Goal: Transaction & Acquisition: Purchase product/service

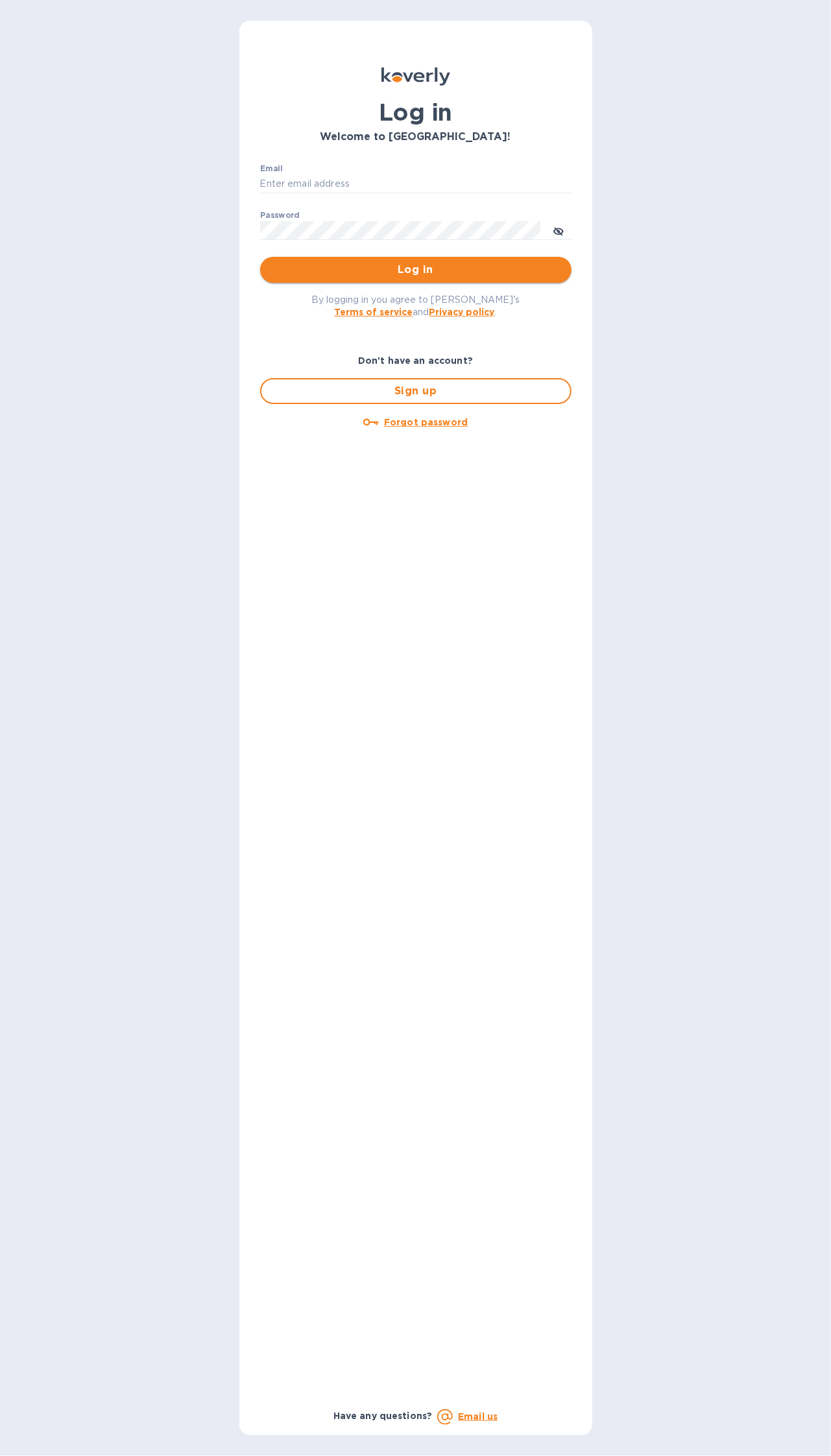
type input "[PERSON_NAME][EMAIL_ADDRESS][PERSON_NAME][DOMAIN_NAME]"
click at [327, 276] on span "Log in" at bounding box center [416, 270] width 290 height 16
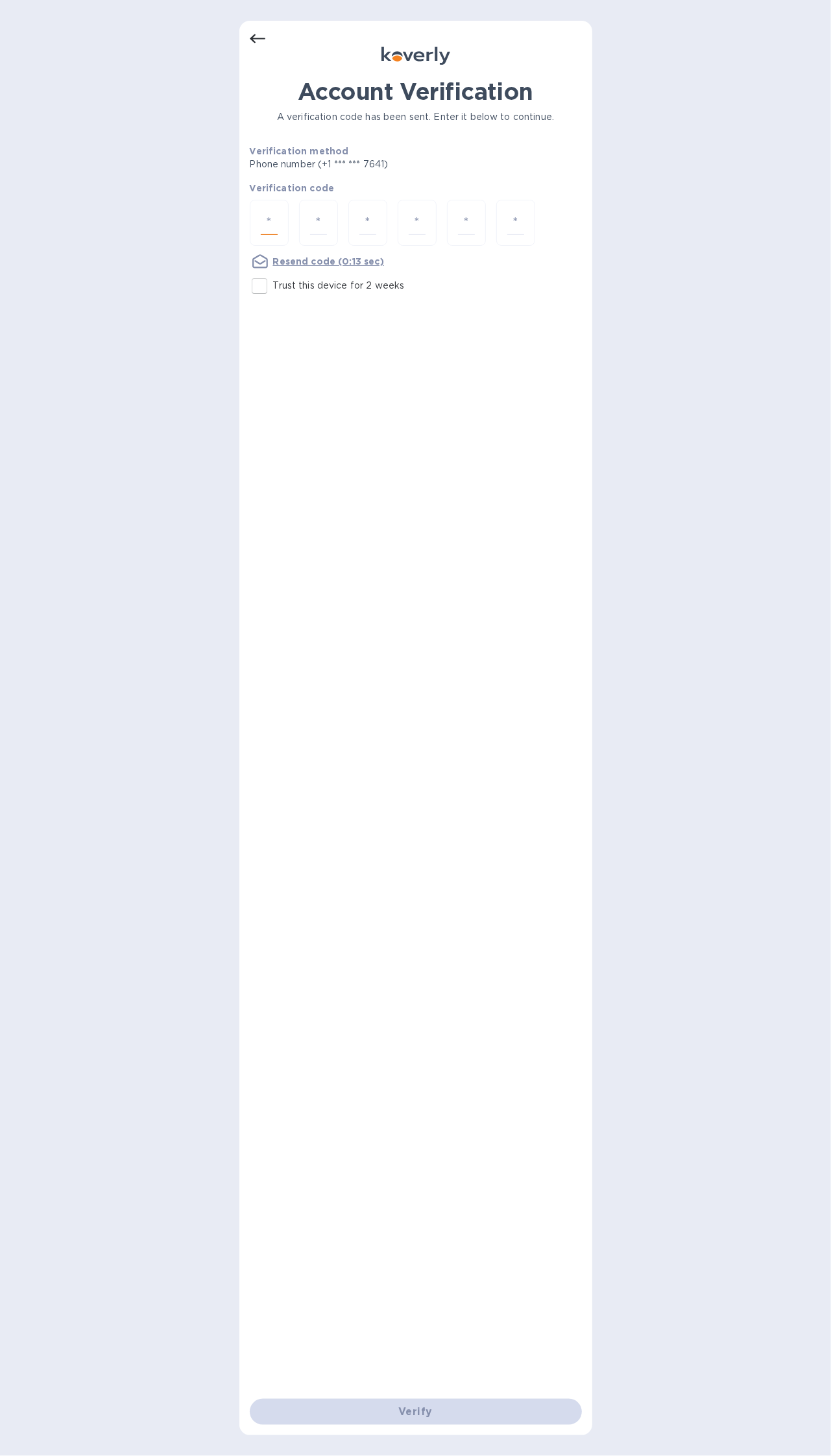
click at [270, 227] on input "number" at bounding box center [269, 223] width 17 height 24
click at [268, 220] on input "number" at bounding box center [269, 223] width 17 height 24
type input "6"
type input "2"
type input "0"
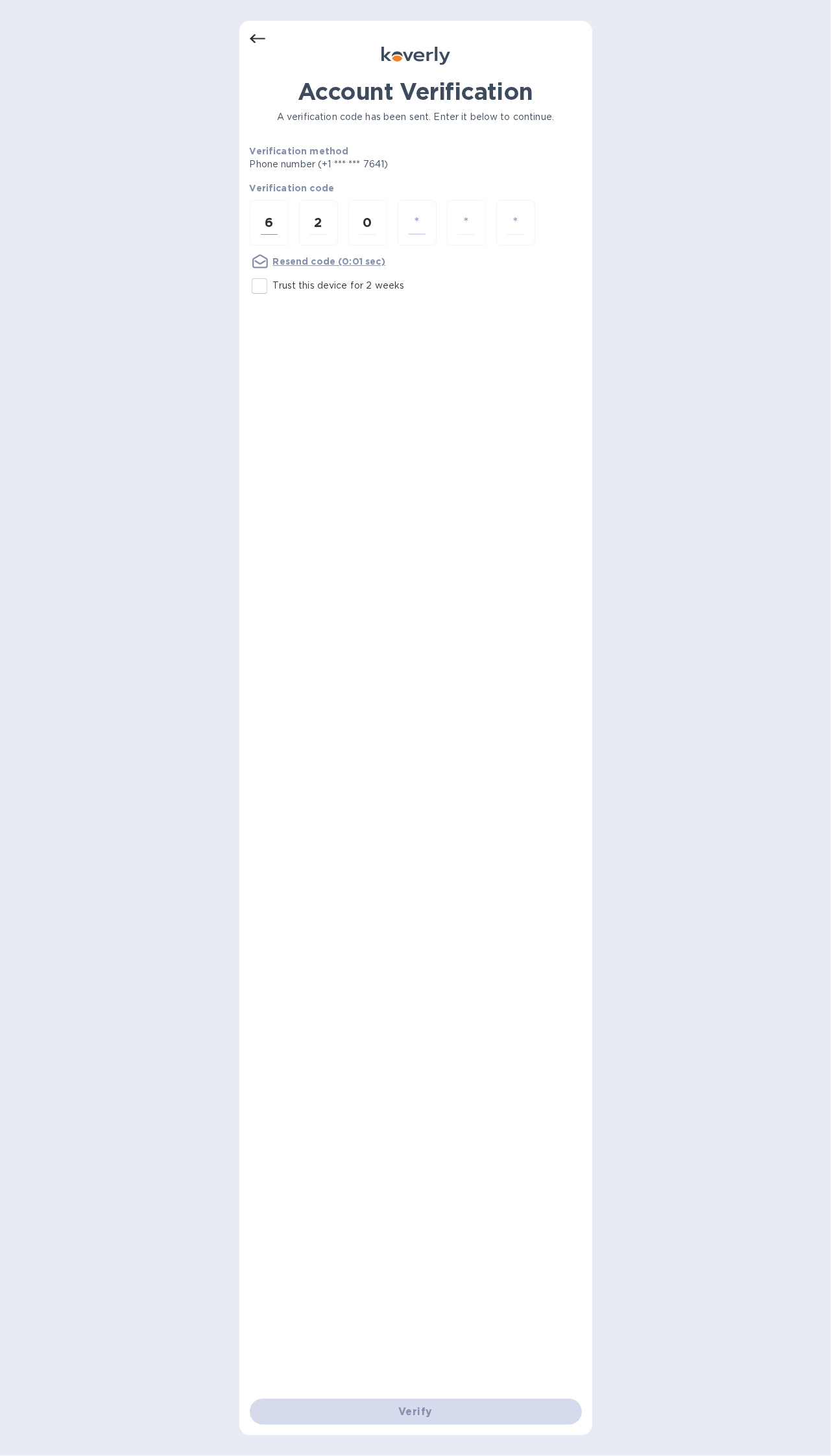
type input "1"
type input "6"
type input "9"
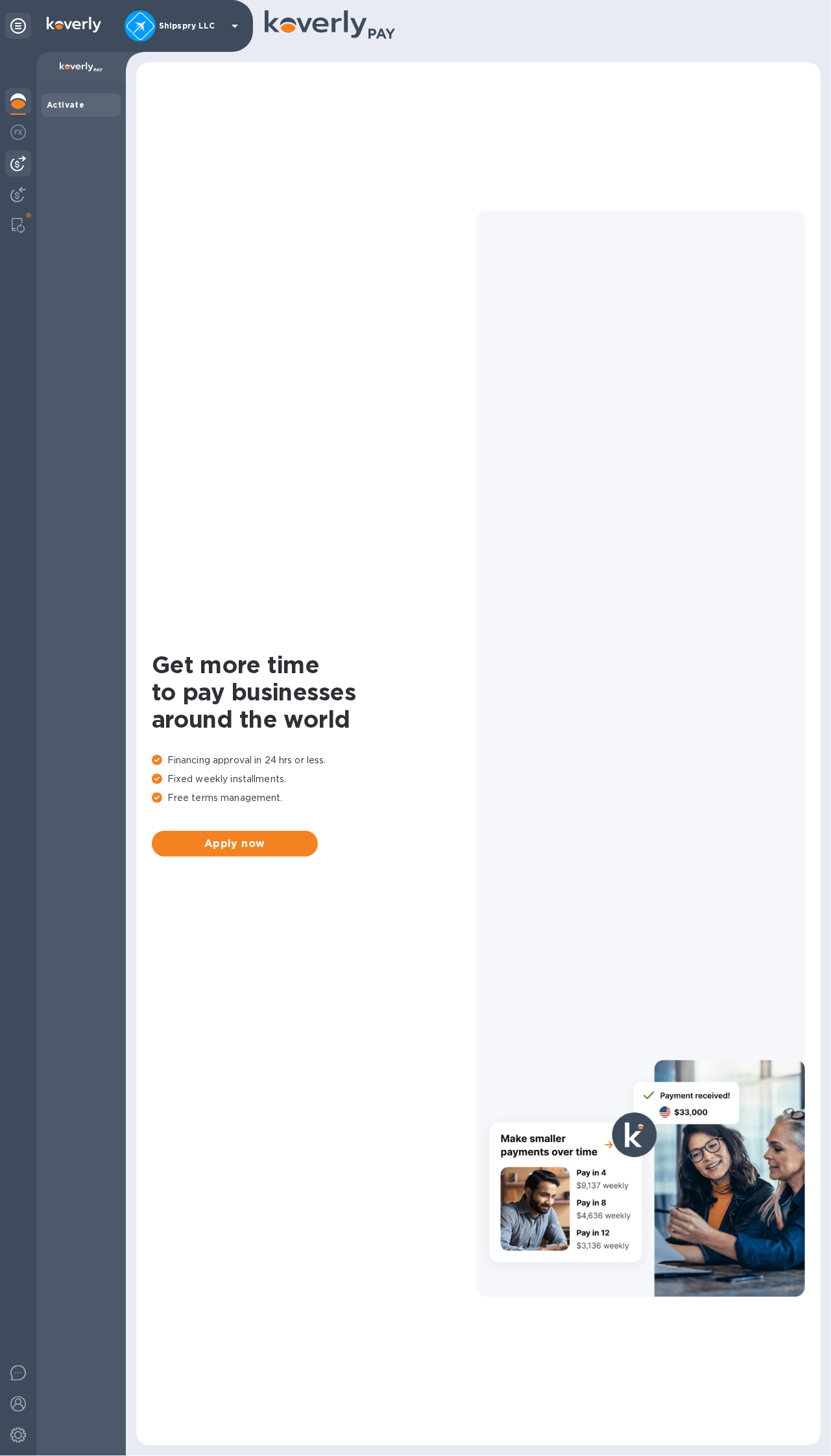
click at [17, 166] on img at bounding box center [18, 164] width 16 height 16
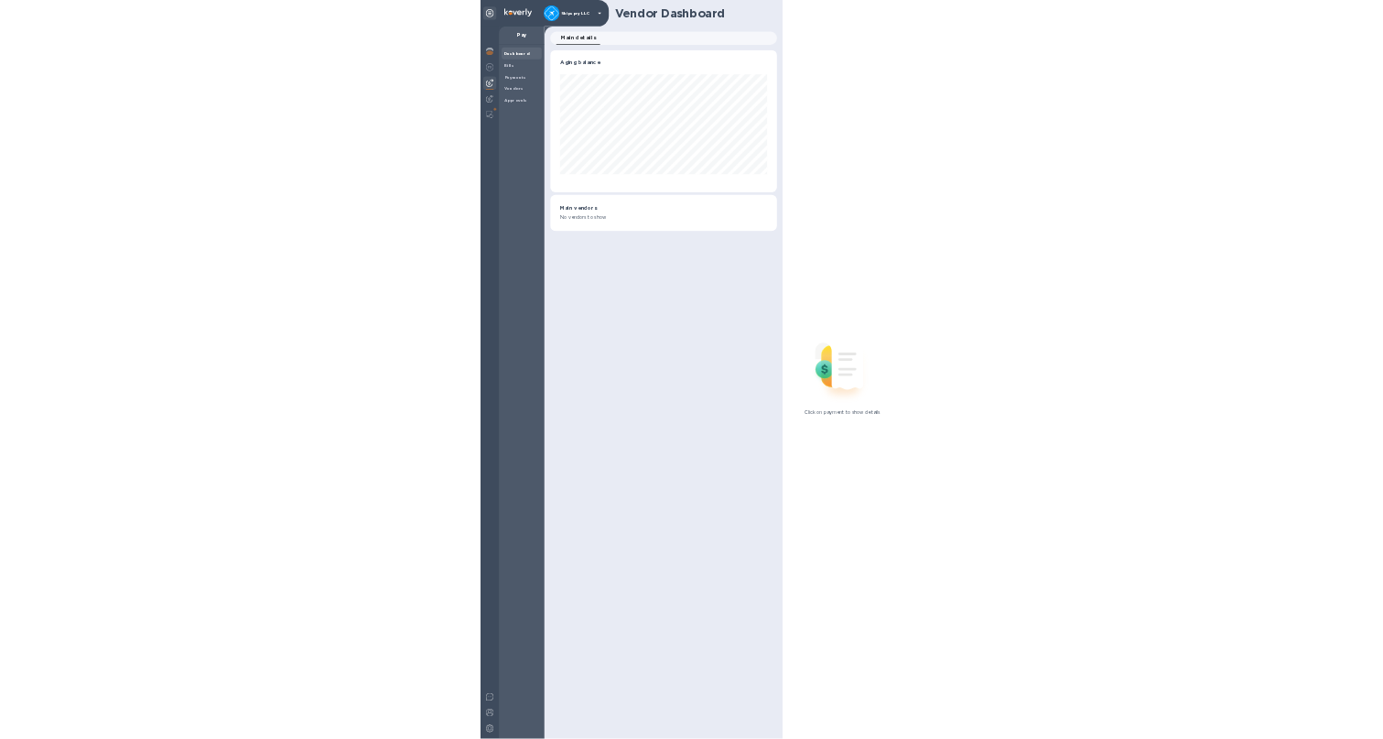
scroll to position [395, 630]
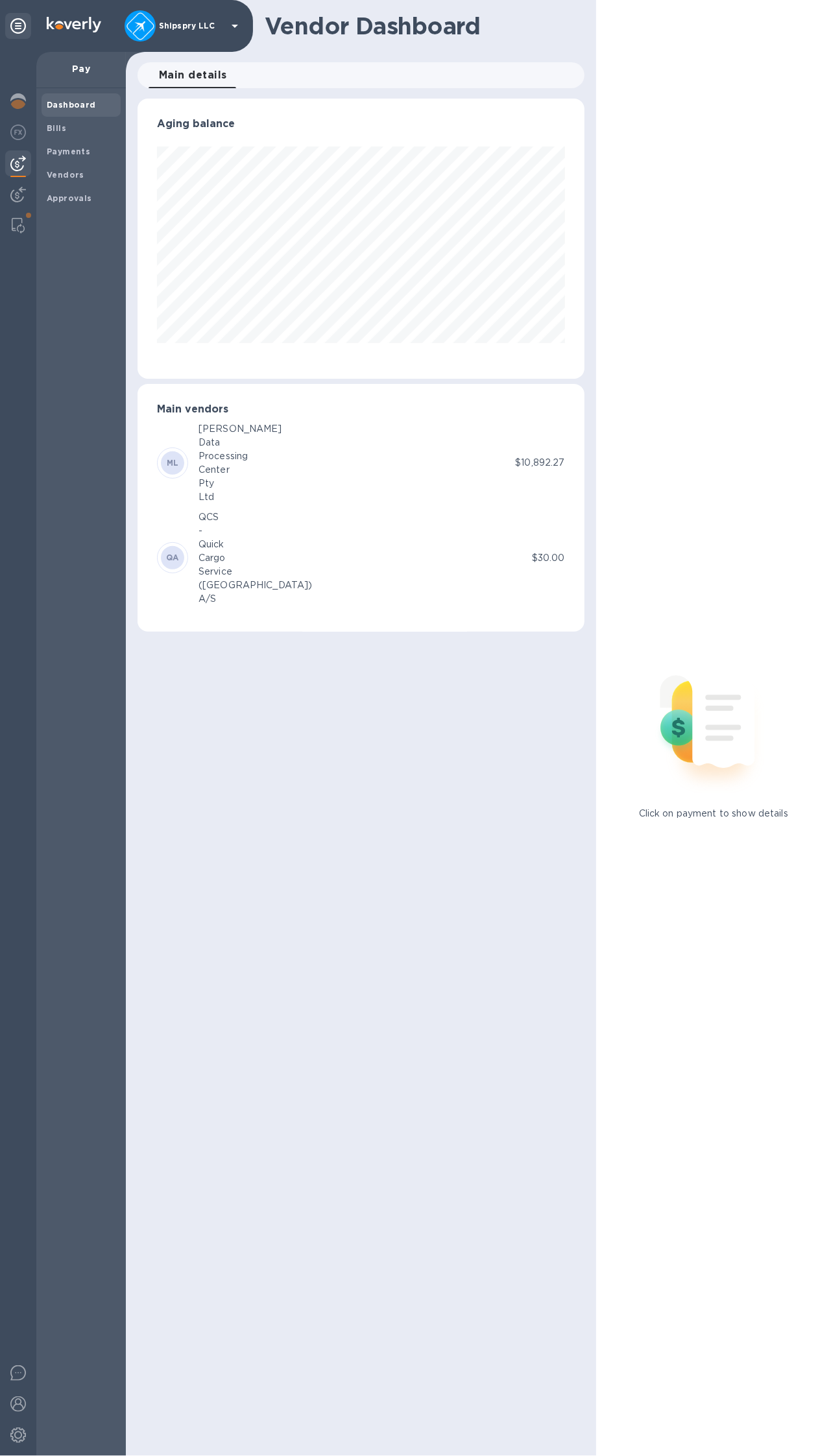
click at [278, 465] on div "[PERSON_NAME] Data Processing Center Pty Ltd" at bounding box center [336, 463] width 358 height 81
click at [172, 461] on b "ML" at bounding box center [172, 463] width 12 height 10
click at [539, 458] on p "$10,892.27" at bounding box center [540, 463] width 50 height 13
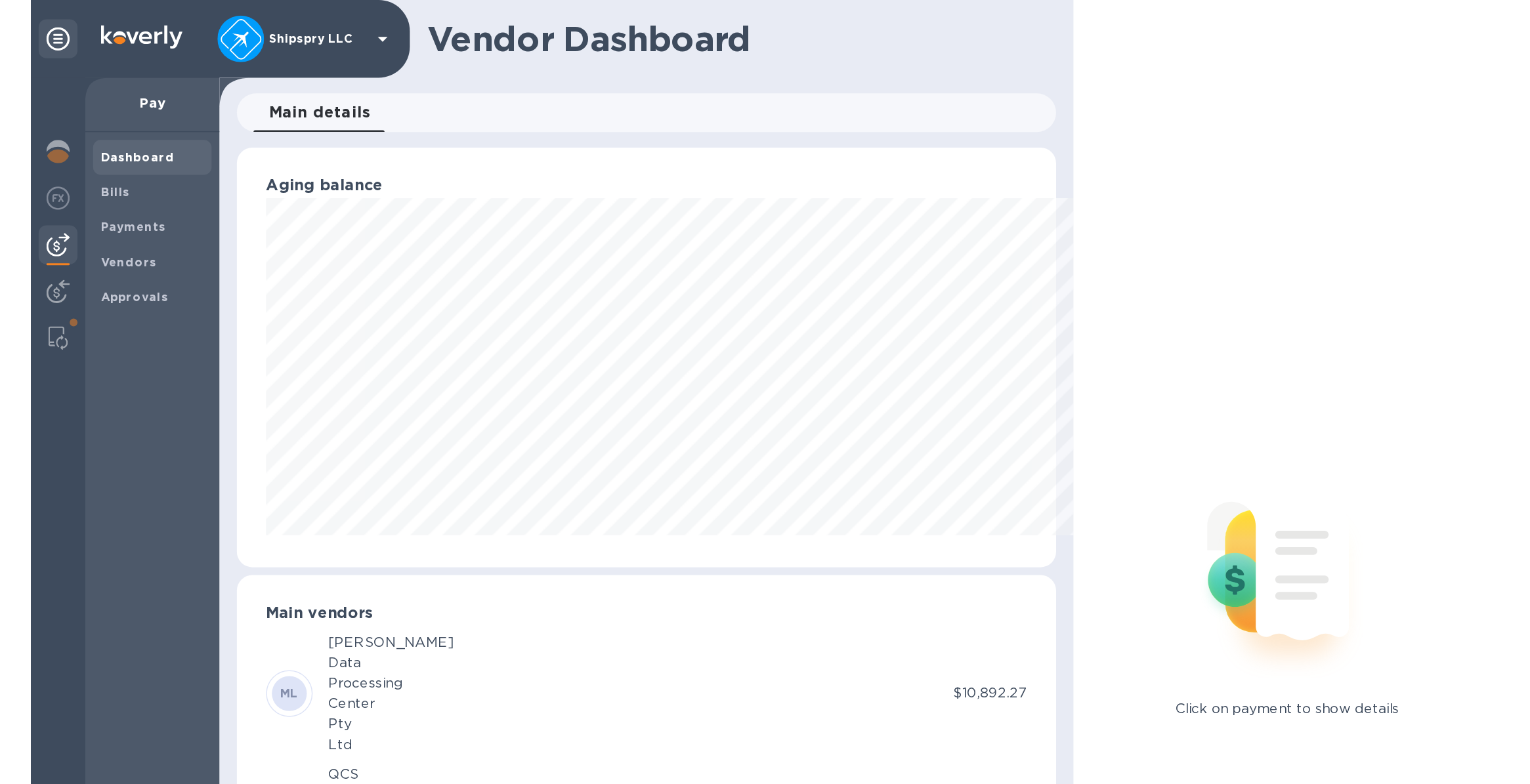
scroll to position [283, 911]
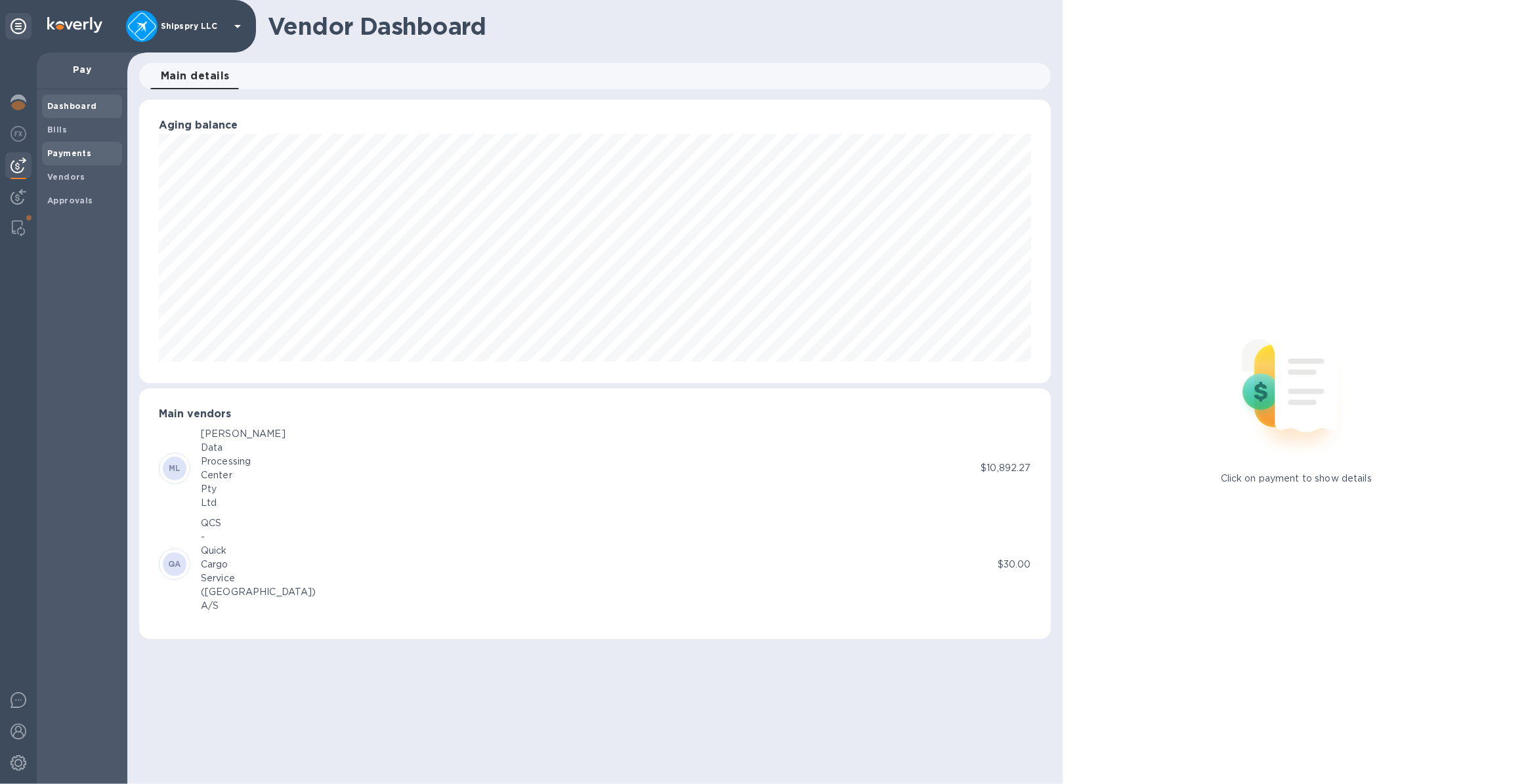
click at [69, 149] on b "Payments" at bounding box center [69, 153] width 44 height 10
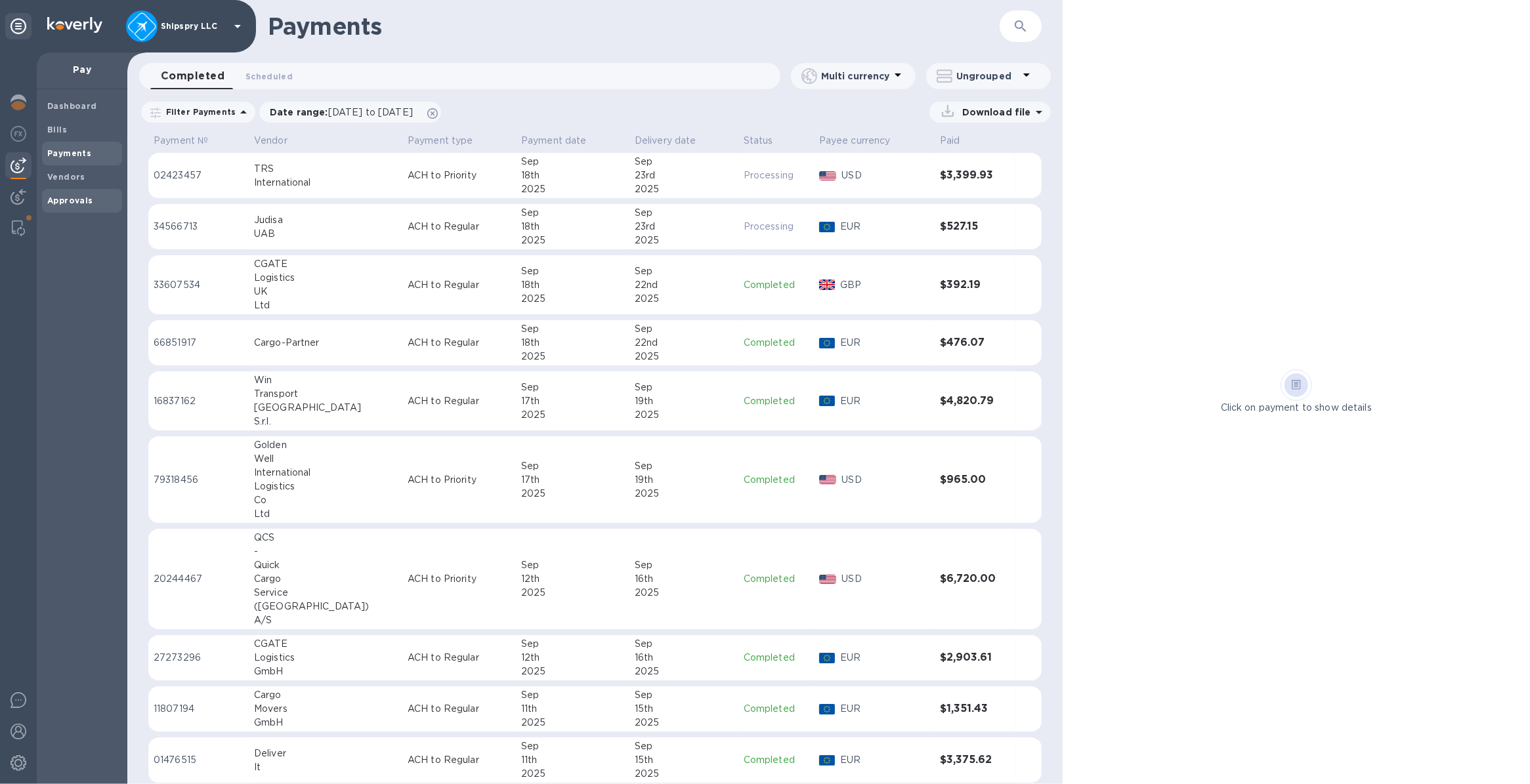
click at [62, 201] on b "Approvals" at bounding box center [70, 201] width 46 height 10
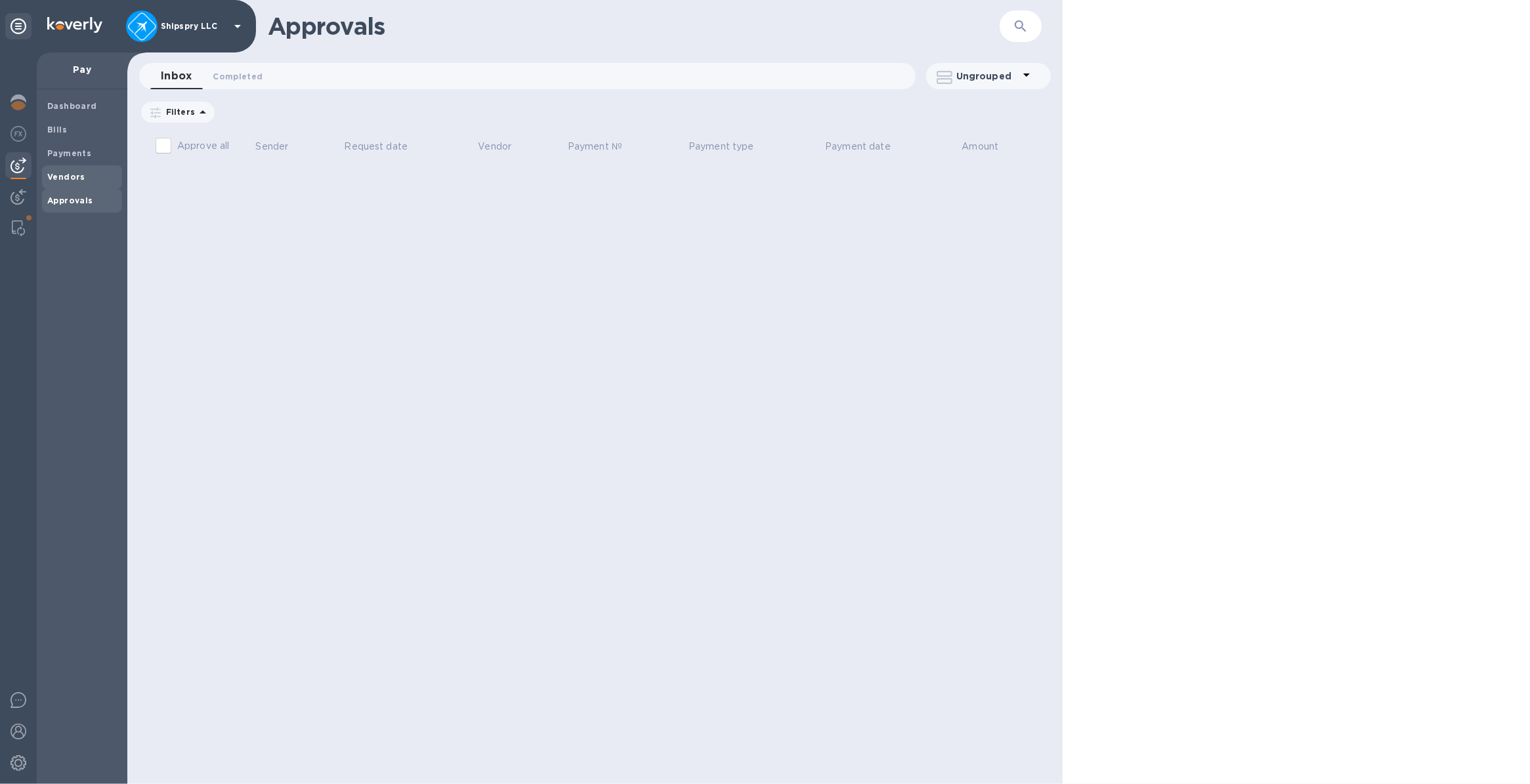
click at [57, 172] on b "Vendors" at bounding box center [66, 177] width 38 height 10
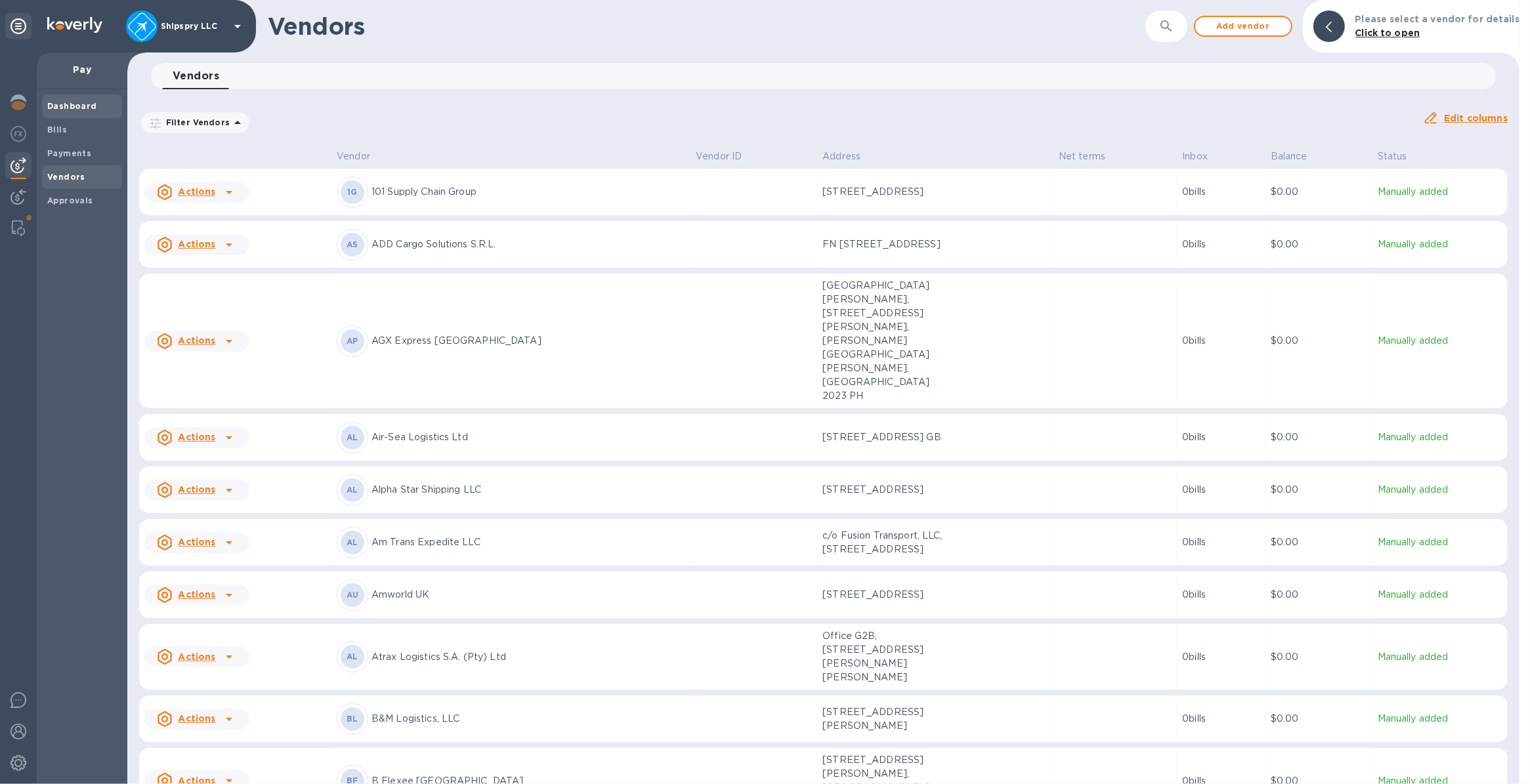
click at [50, 105] on b "Dashboard" at bounding box center [72, 106] width 50 height 10
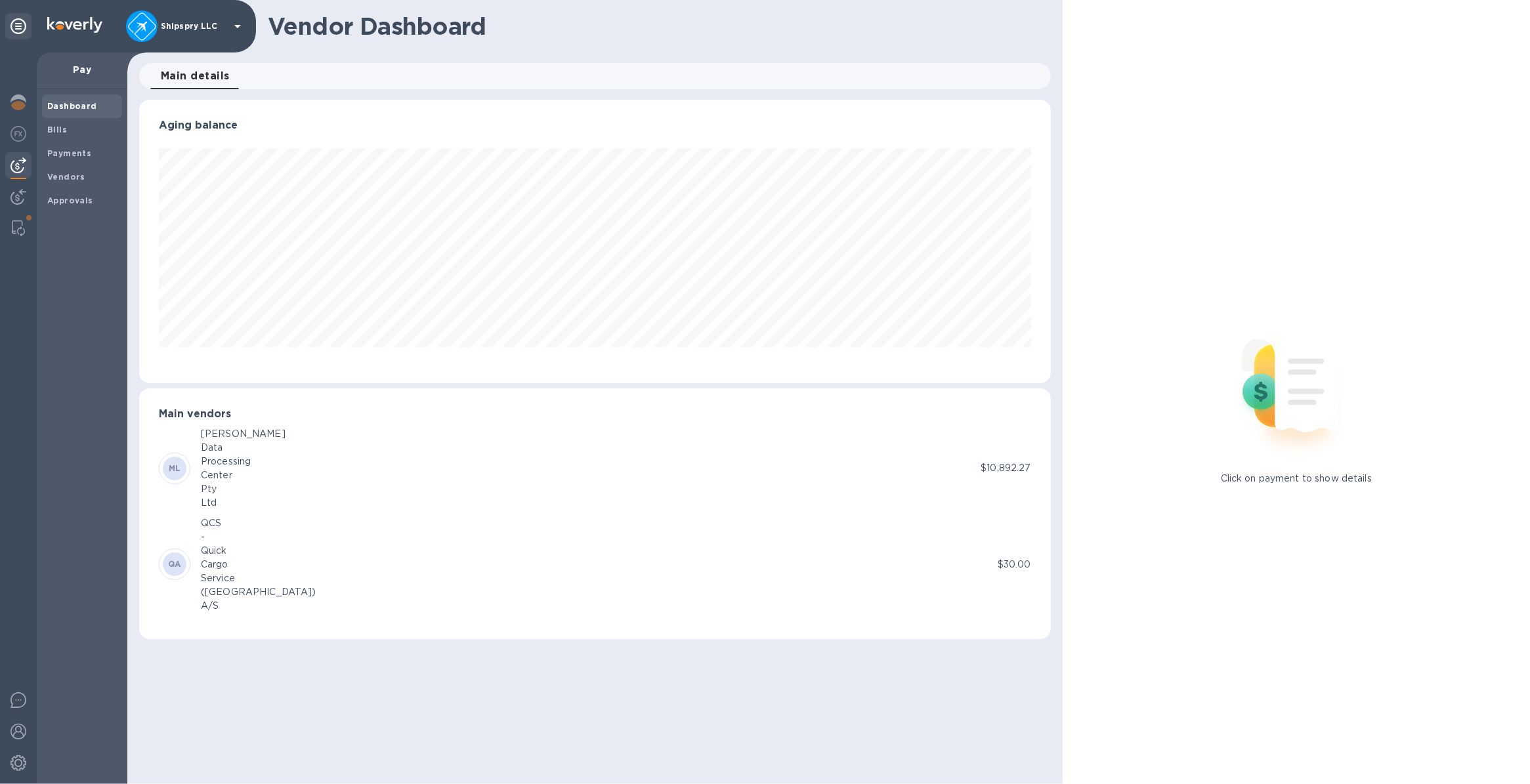
scroll to position [283, 911]
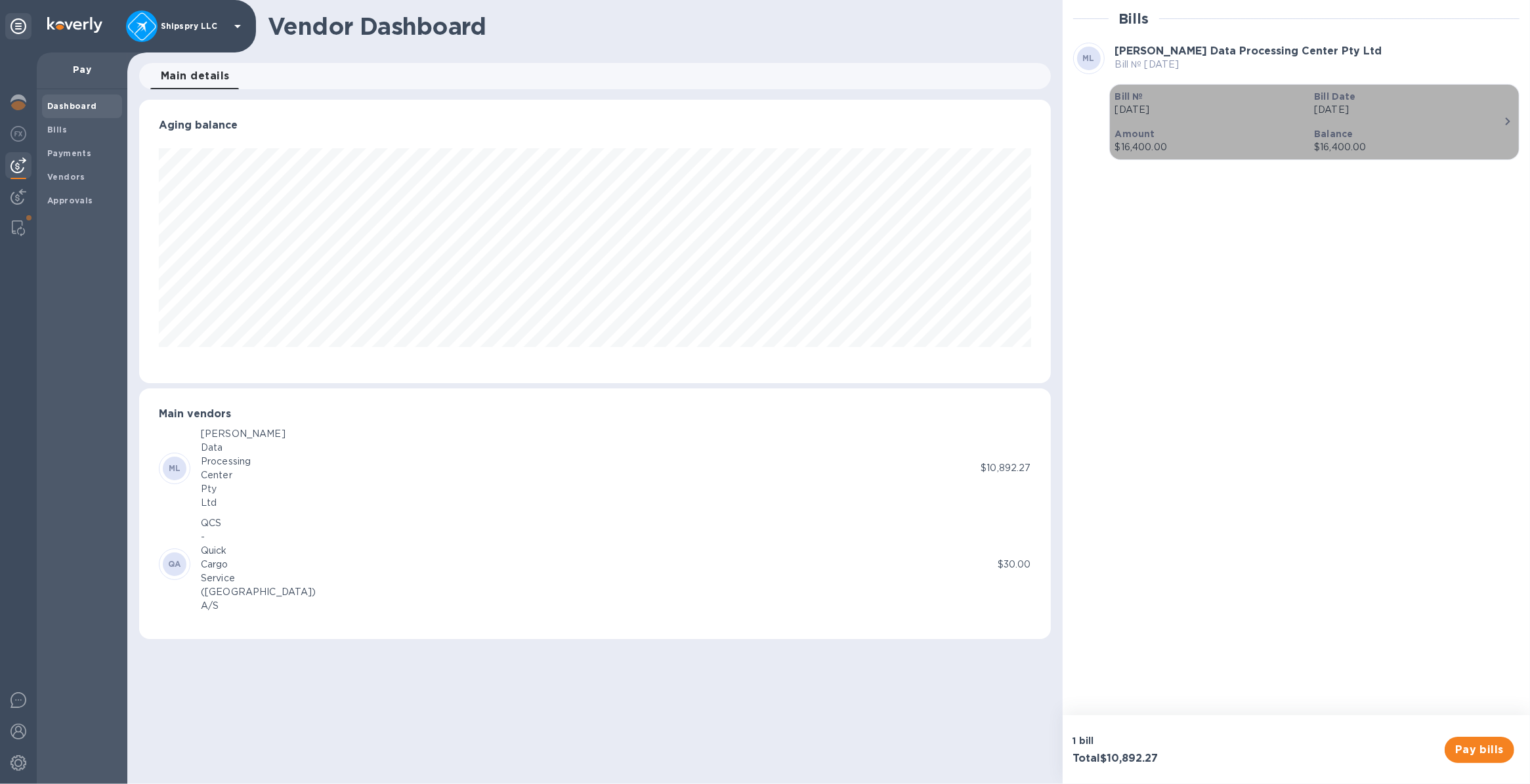
click at [840, 119] on div "Bill № [DATE]" at bounding box center [1210, 103] width 199 height 37
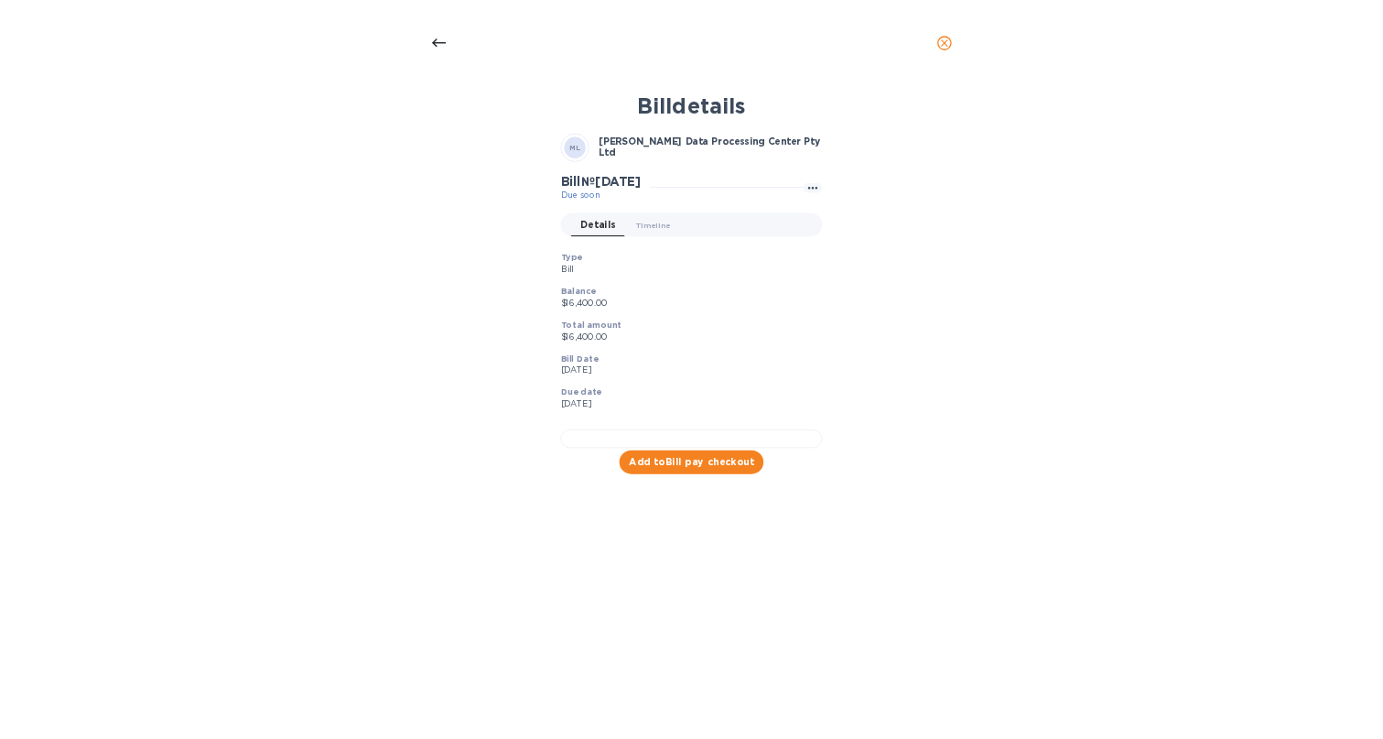
scroll to position [200, 0]
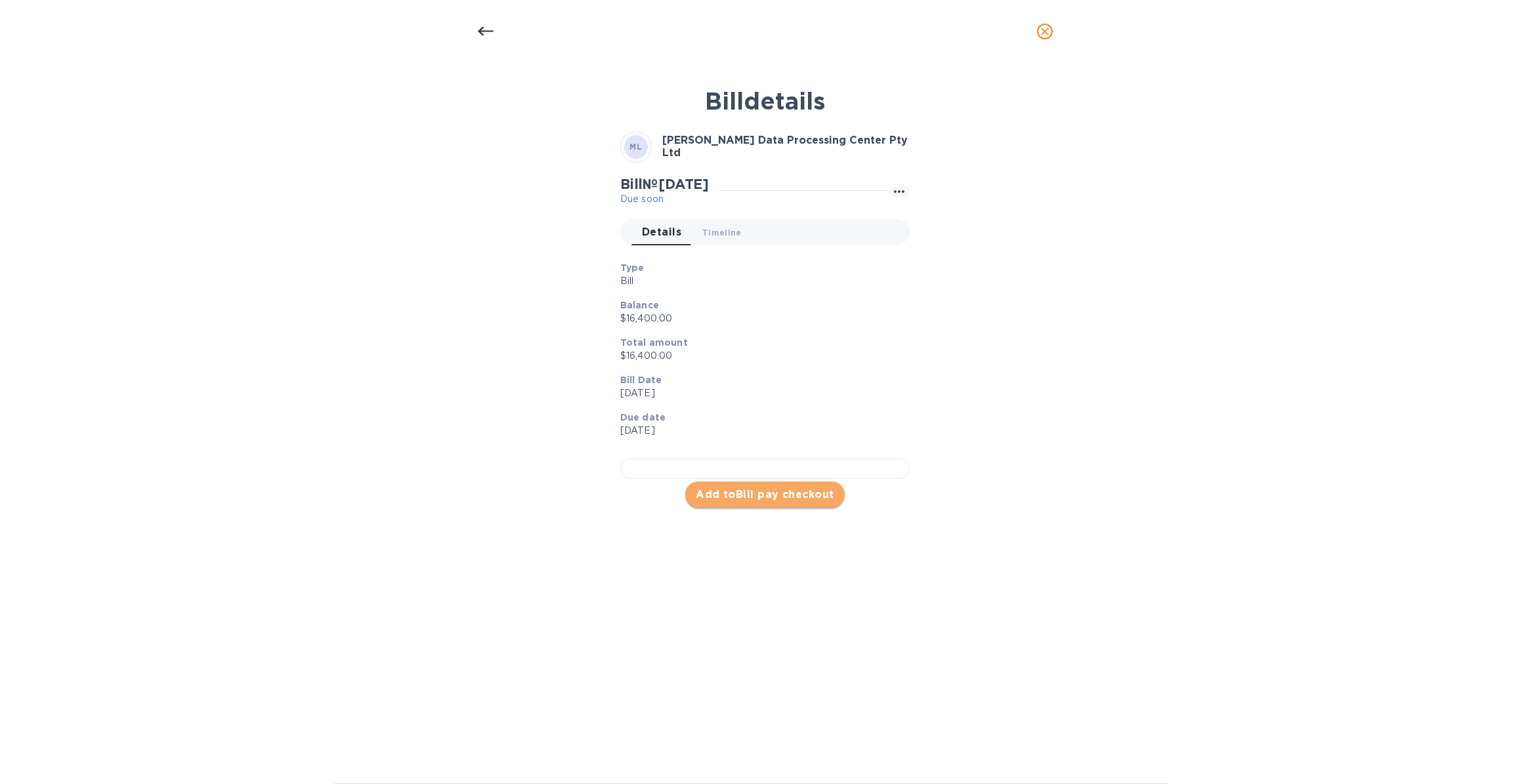
click at [769, 502] on span "Add to Bill pay checkout" at bounding box center [765, 494] width 138 height 16
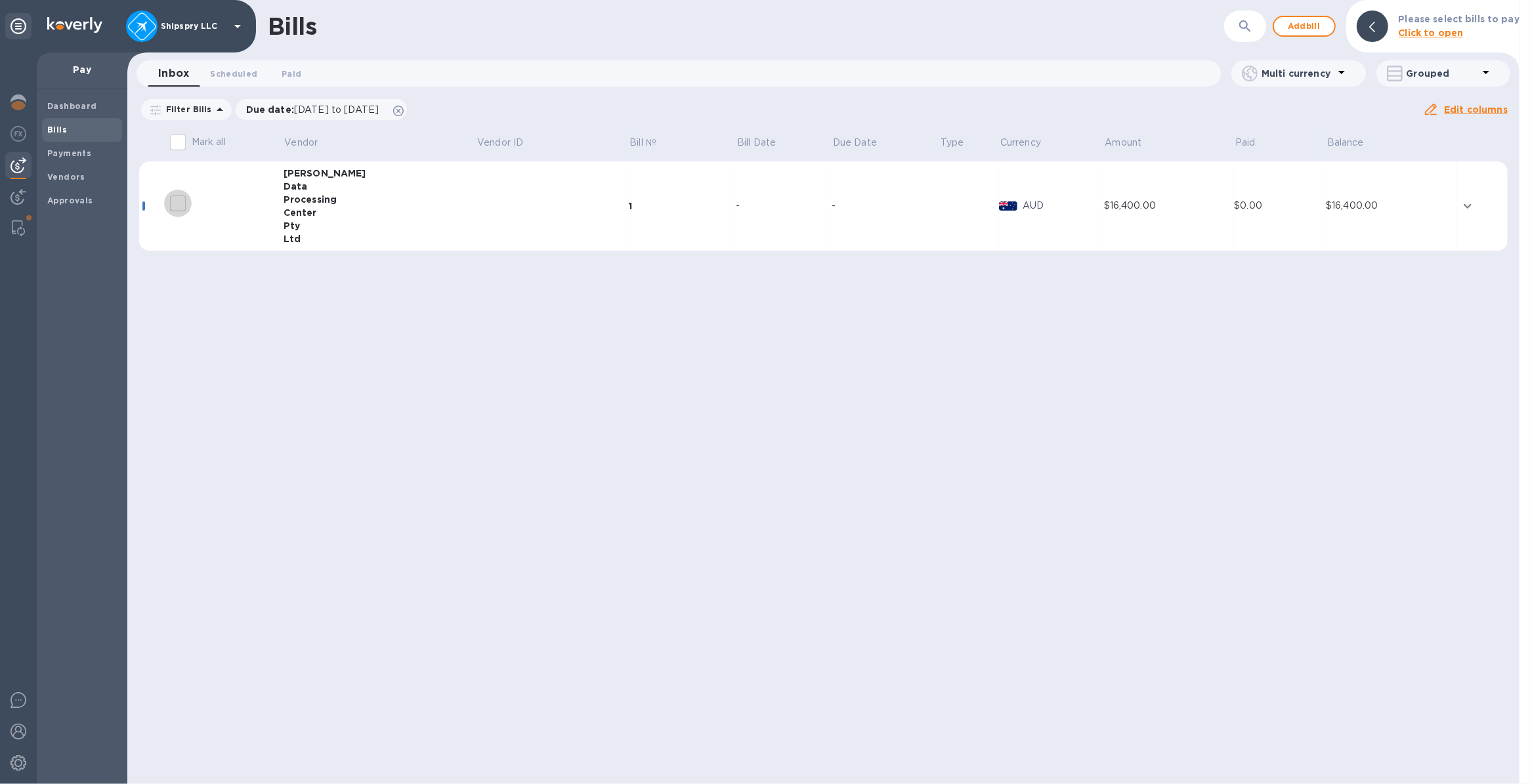
click at [179, 198] on input "decorative checkbox" at bounding box center [178, 204] width 27 height 27
checkbox input "false"
drag, startPoint x: 1448, startPoint y: 204, endPoint x: 1458, endPoint y: 204, distance: 10.0
click at [840, 204] on div "$16,400.00" at bounding box center [1391, 205] width 130 height 14
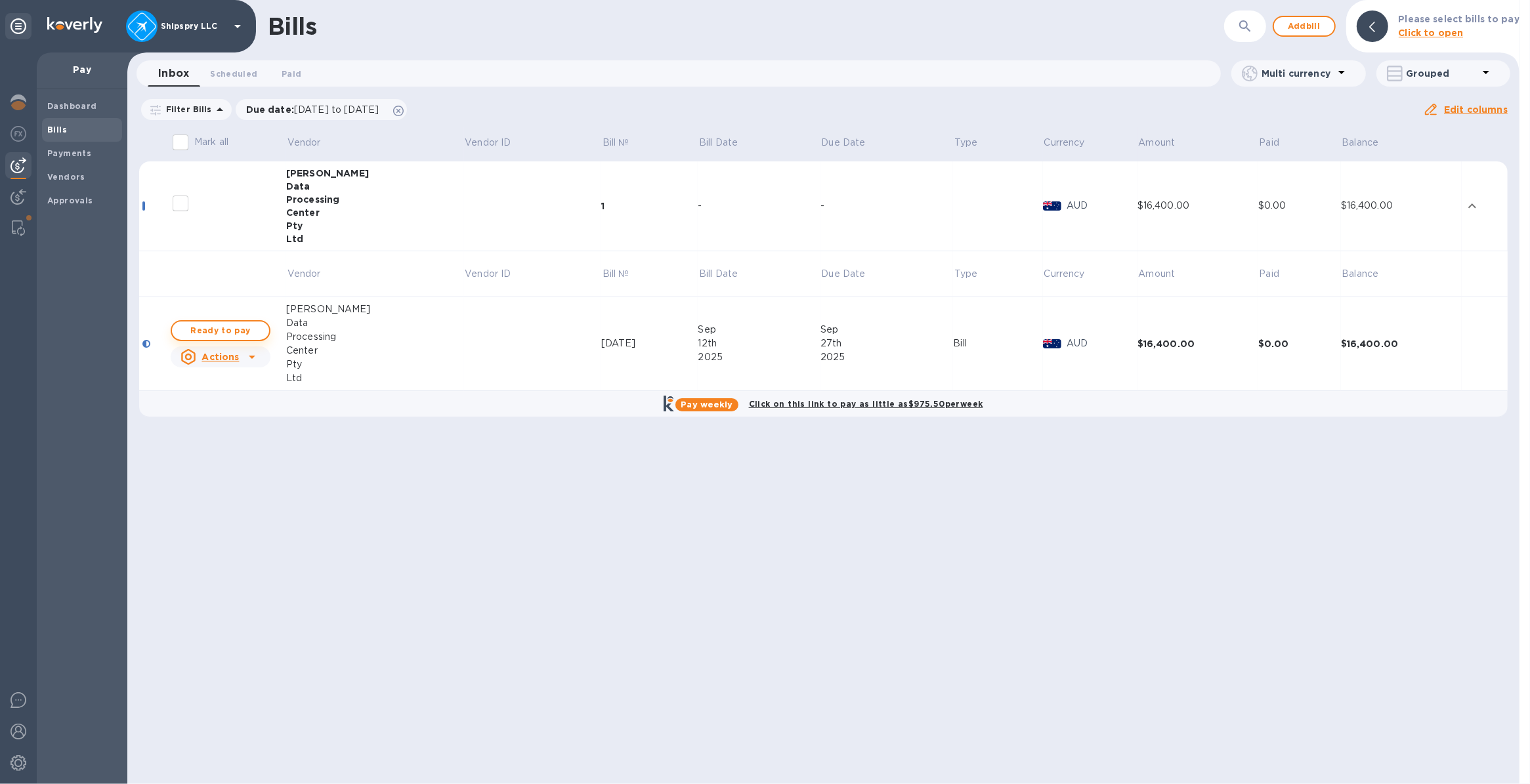
click at [184, 330] on span "Ready to pay" at bounding box center [221, 330] width 76 height 16
checkbox input "true"
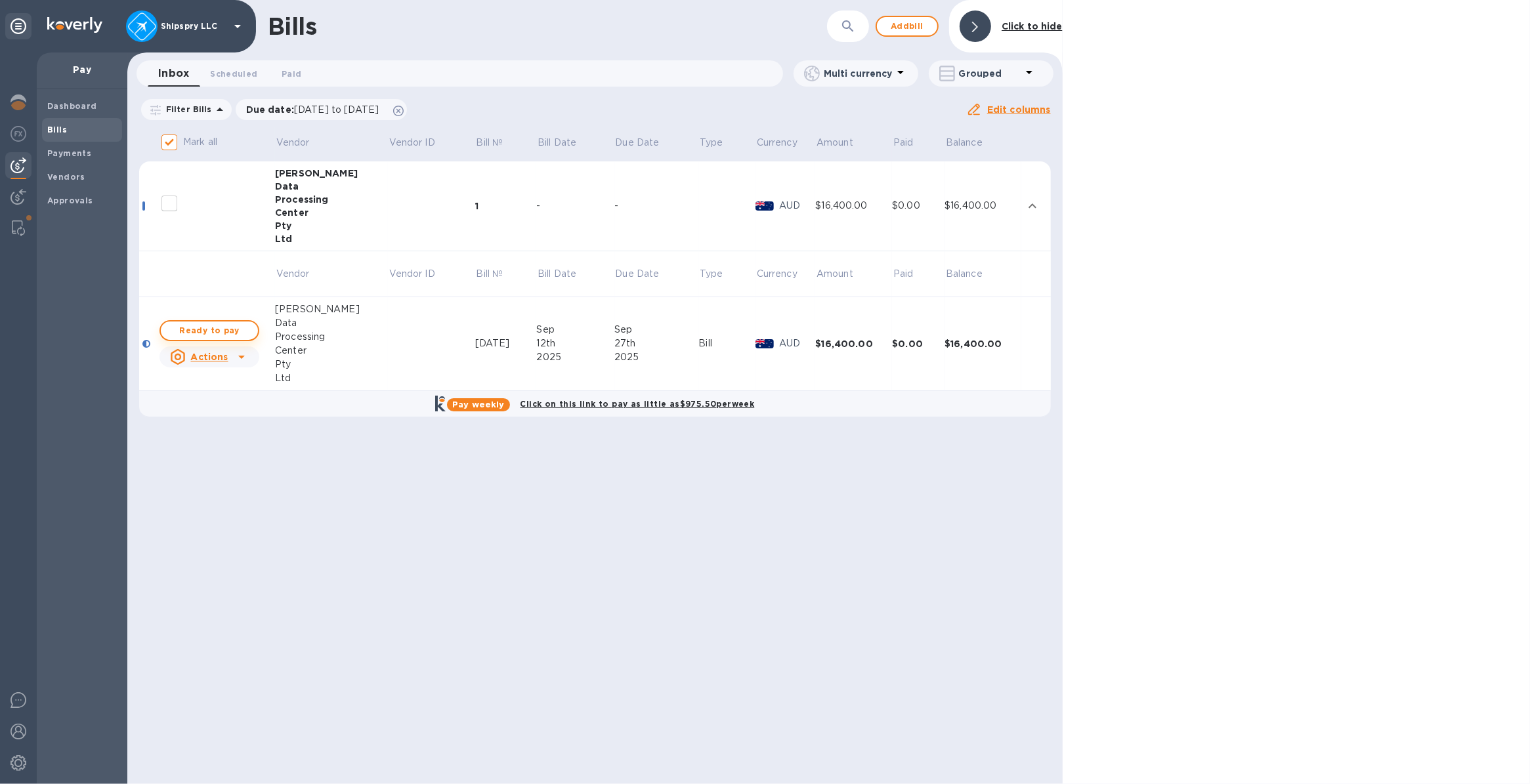
checkbox input "true"
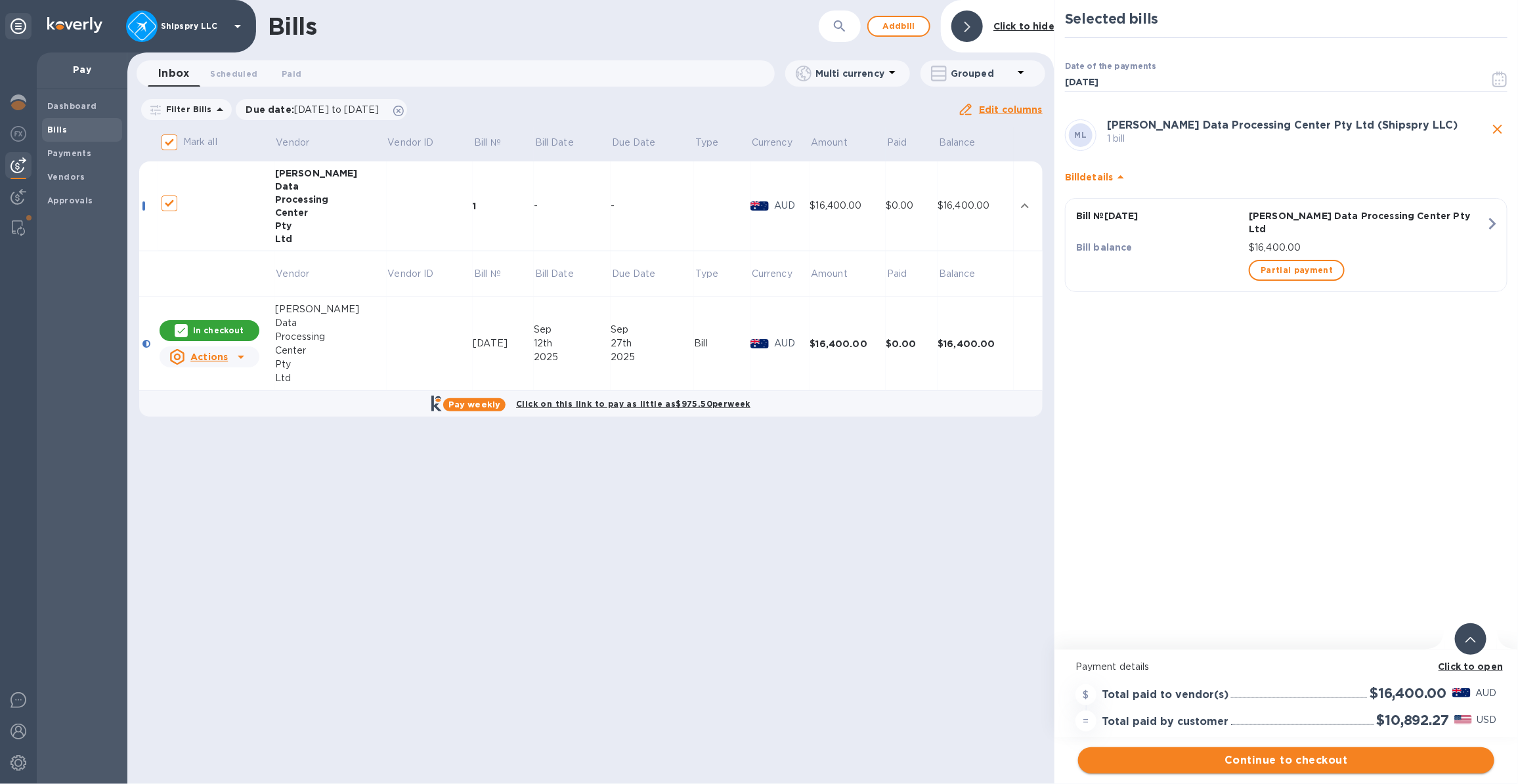
click at [840, 757] on span "Continue to checkout" at bounding box center [1286, 760] width 395 height 16
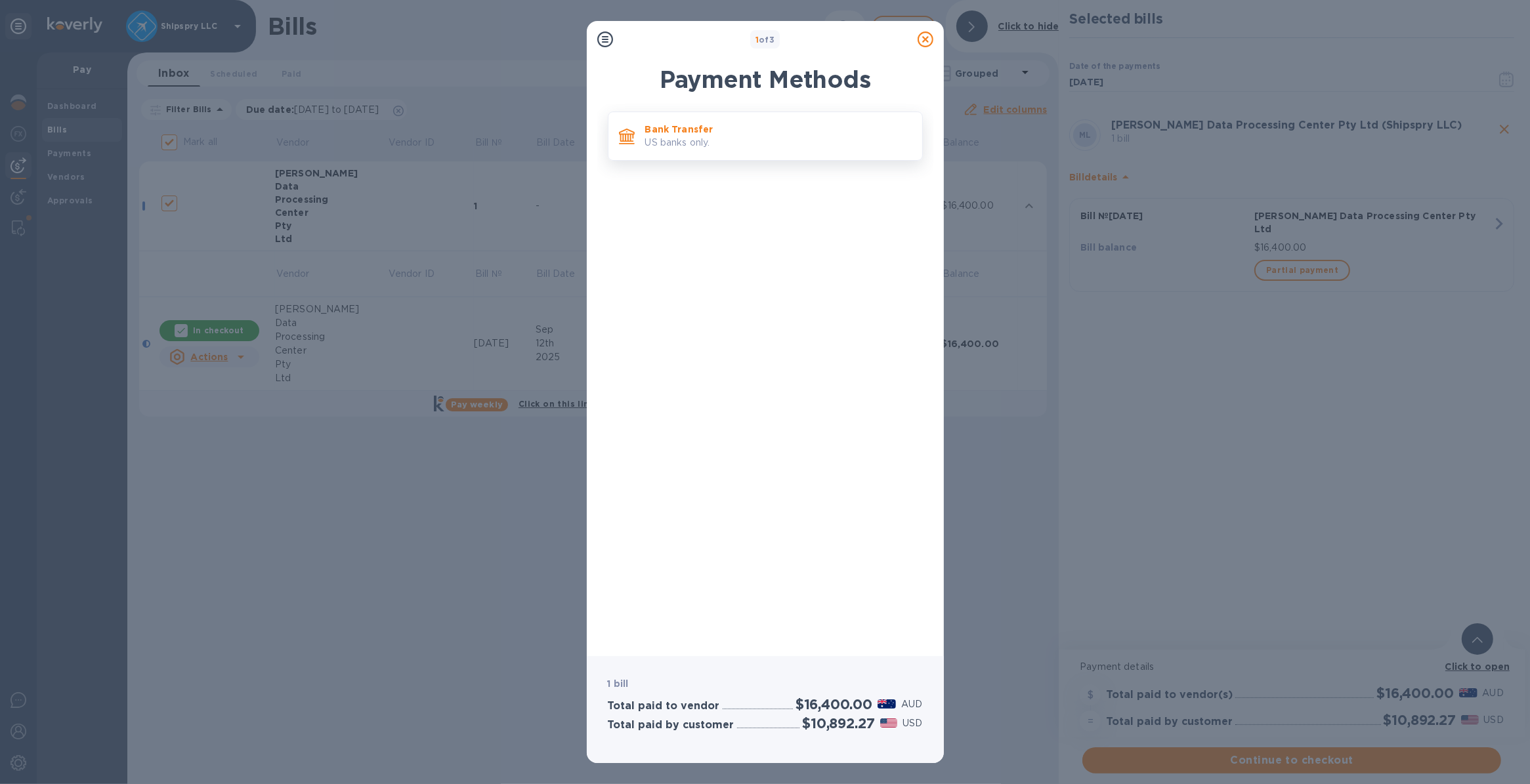
click at [696, 136] on p "US banks only." at bounding box center [779, 143] width 267 height 14
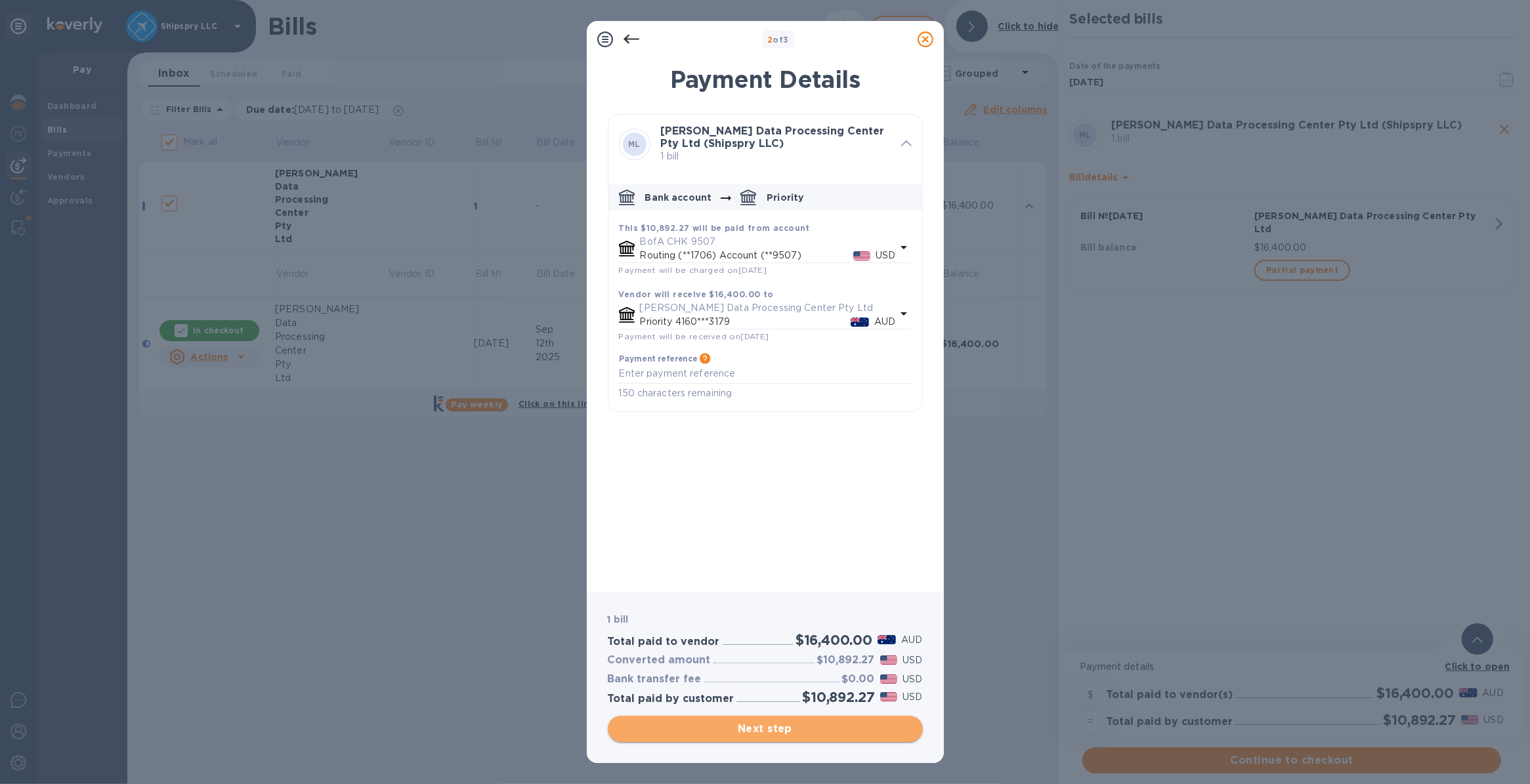
click at [733, 727] on span "Next step" at bounding box center [765, 729] width 294 height 16
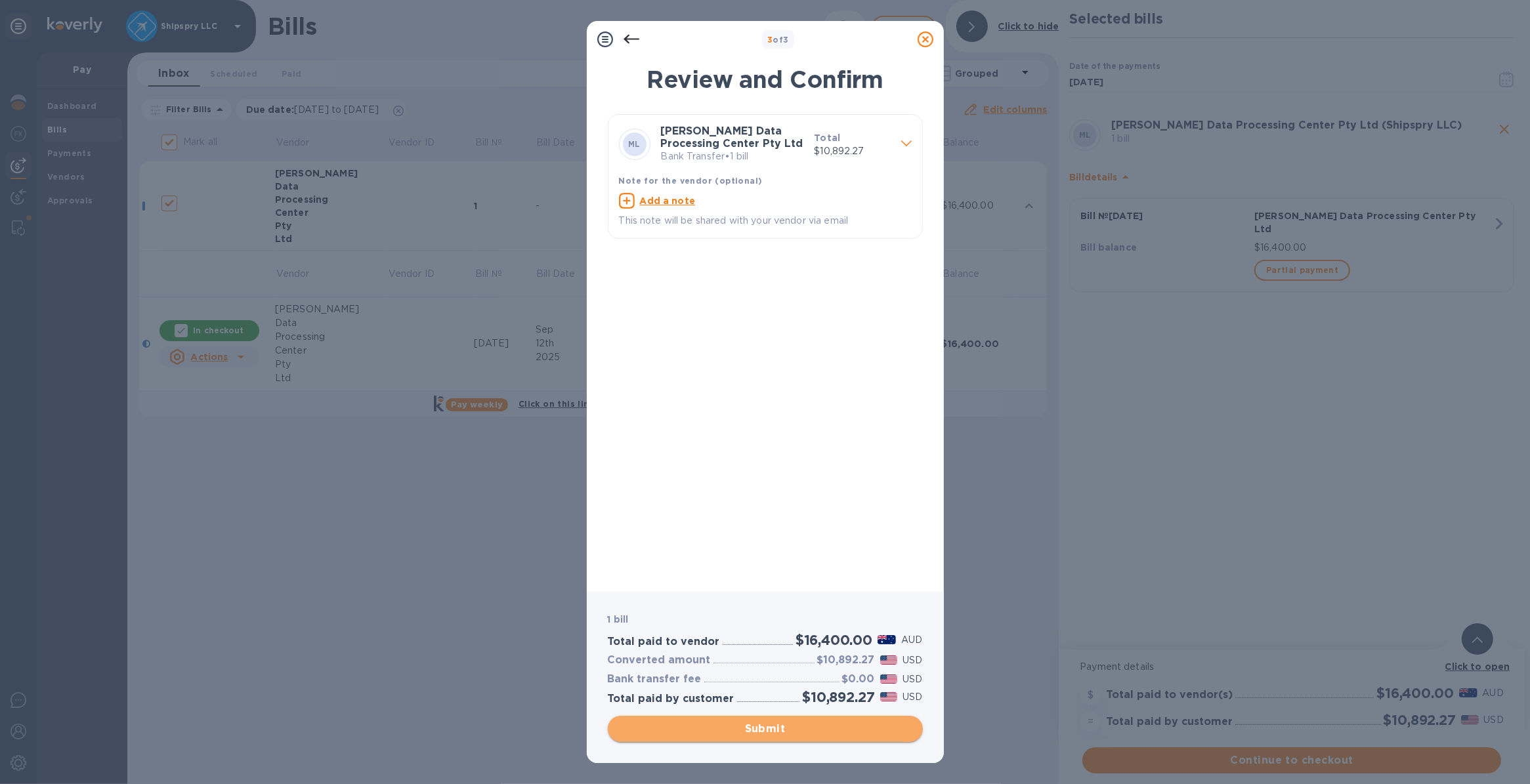
click at [750, 730] on span "Submit" at bounding box center [765, 729] width 294 height 16
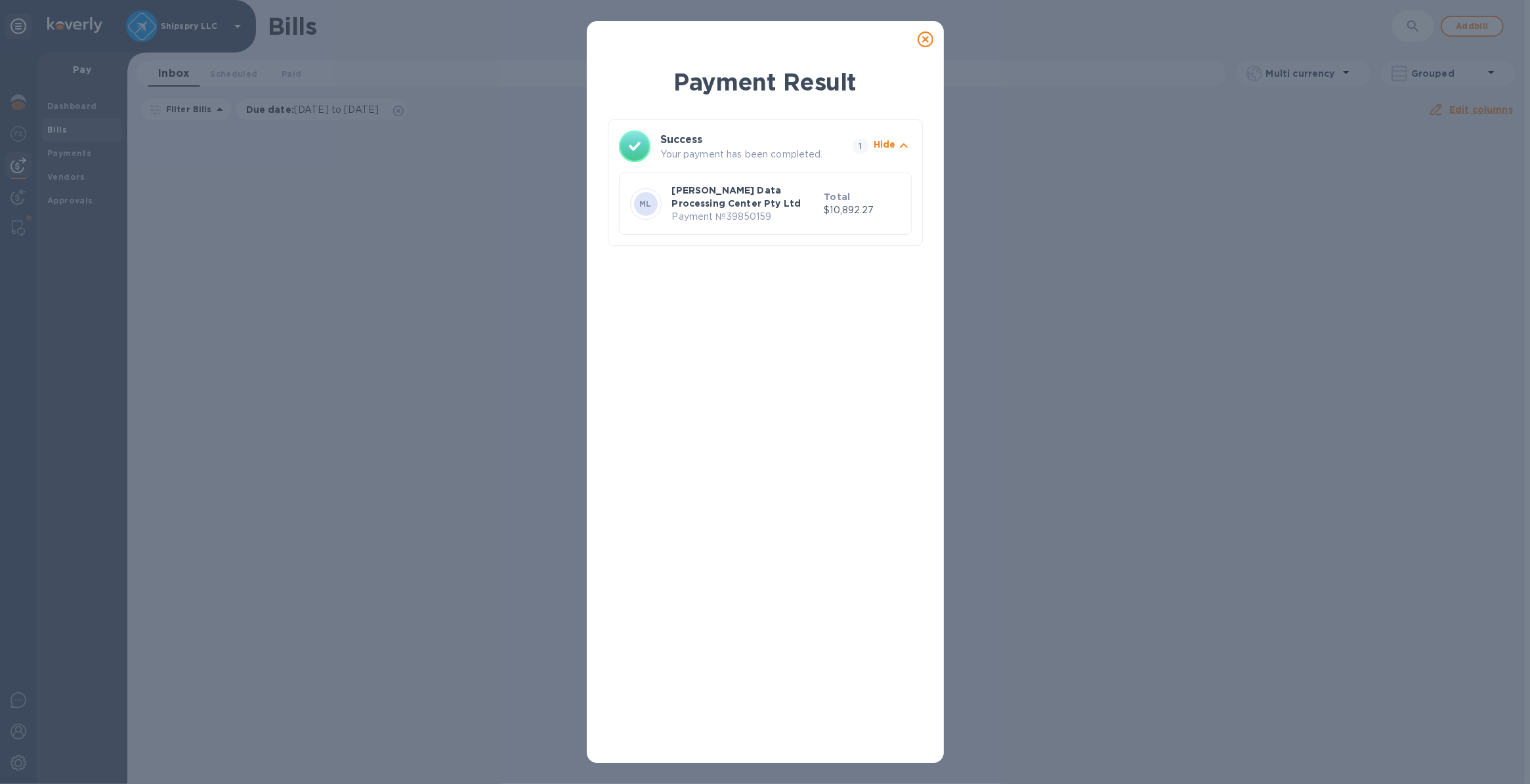
click at [840, 39] on icon at bounding box center [926, 39] width 16 height 16
